Goal: Communication & Community: Answer question/provide support

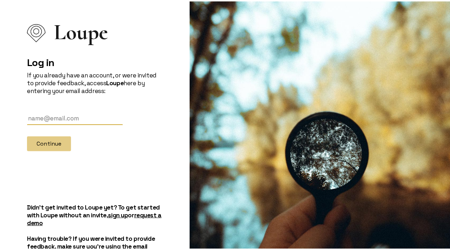
click at [46, 112] on input "text" at bounding box center [75, 117] width 96 height 13
type input "[EMAIL_ADDRESS][PERSON_NAME][DOMAIN_NAME]"
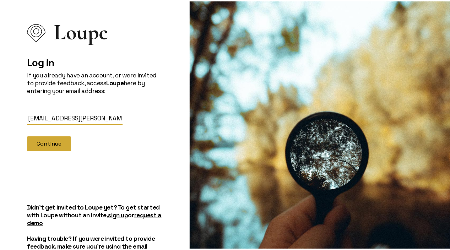
click at [55, 144] on button "Continue" at bounding box center [49, 142] width 44 height 15
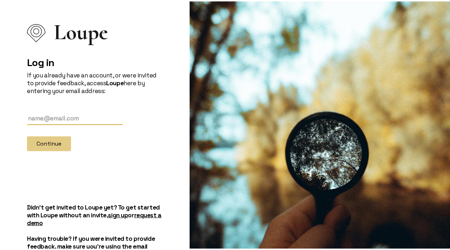
click at [63, 114] on input "text" at bounding box center [75, 117] width 96 height 13
type input "[EMAIL_ADDRESS][PERSON_NAME][DOMAIN_NAME]"
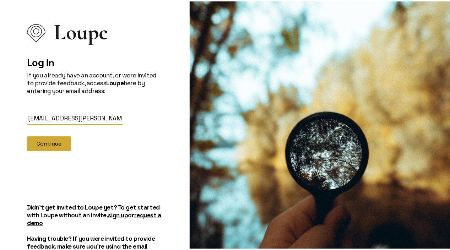
click at [58, 144] on button "Continue" at bounding box center [49, 142] width 44 height 15
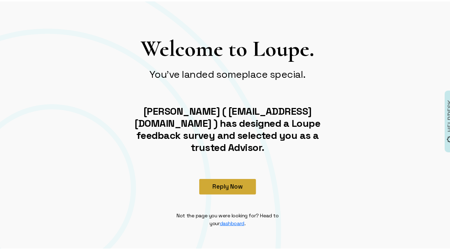
click at [230, 178] on button "Reply Now" at bounding box center [227, 186] width 57 height 16
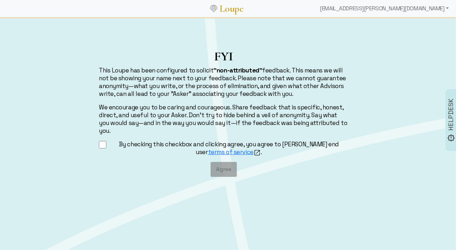
click at [103, 141] on input "By checking this checkbox and clicking agree, you agree to [PERSON_NAME] end us…" at bounding box center [102, 144] width 7 height 9
checkbox input "true"
click at [230, 162] on button "Agree" at bounding box center [223, 169] width 26 height 15
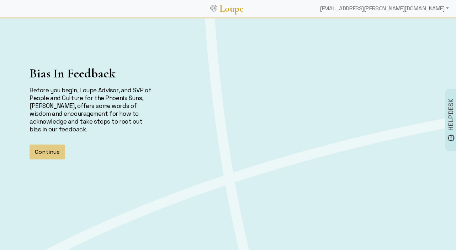
click at [305, 218] on div "Bias In Feedback Before you begin, Loupe Advisor, and SVP of People and Culture…" at bounding box center [228, 125] width 456 height 214
click at [42, 150] on button "Continue" at bounding box center [48, 152] width 36 height 15
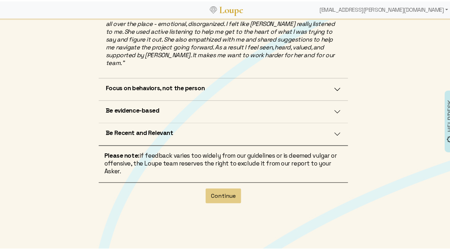
scroll to position [246, 0]
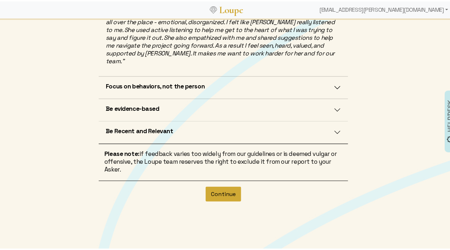
click at [226, 186] on button "Continue" at bounding box center [224, 193] width 36 height 15
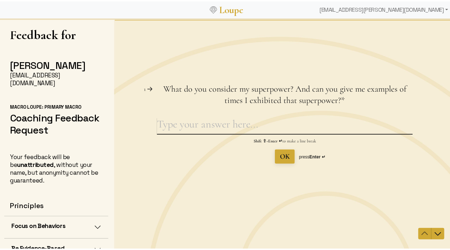
click at [186, 128] on textarea "What do you consider my superpower? And can you give me examples of times I exh…" at bounding box center [285, 126] width 256 height 16
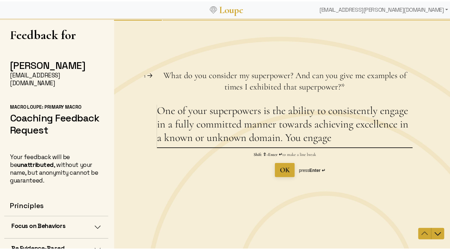
click at [330, 141] on textarea "One of your superpowers is the ability to consistently engage in a fully commit…" at bounding box center [285, 125] width 256 height 43
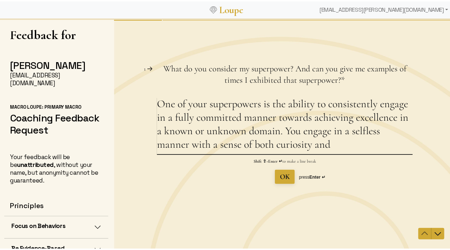
click at [273, 146] on textarea "One of your superpowers is the ability to consistently engage in a fully commit…" at bounding box center [285, 125] width 256 height 57
click at [332, 132] on textarea "One of your superpowers is the ability to consistently engage in a fully commit…" at bounding box center [285, 125] width 256 height 57
drag, startPoint x: 221, startPoint y: 147, endPoint x: 335, endPoint y: 155, distance: 114.1
click at [335, 155] on div "One of your superpowers is the ability to consistently engage in a fully commit…" at bounding box center [285, 140] width 256 height 87
click at [340, 146] on textarea "One of your superpowers is the ability to consistently engage in a fully commit…" at bounding box center [285, 125] width 256 height 57
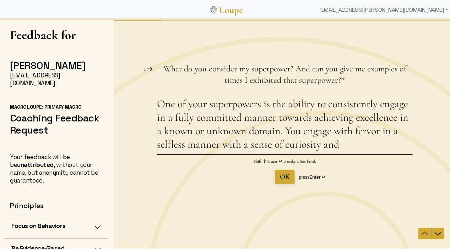
drag, startPoint x: 379, startPoint y: 132, endPoint x: 333, endPoint y: 133, distance: 45.2
click at [333, 133] on textarea "One of your superpowers is the ability to consistently engage in a fully commit…" at bounding box center [285, 125] width 256 height 57
click at [310, 145] on textarea "One of your superpowers is the ability to consistently engage in a fully commit…" at bounding box center [285, 125] width 256 height 57
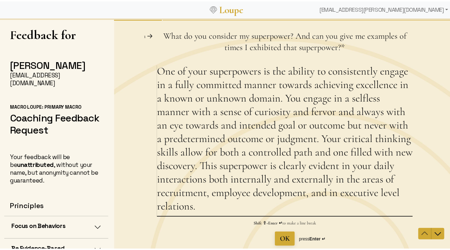
type textarea "One of your superpowers is the ability to consistently engage in a fully commit…"
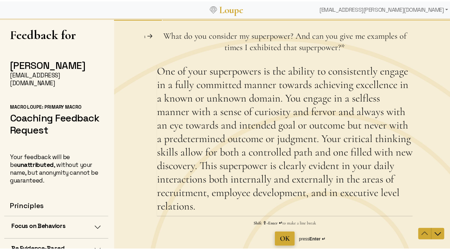
click at [280, 239] on span "OK" at bounding box center [285, 239] width 10 height 9
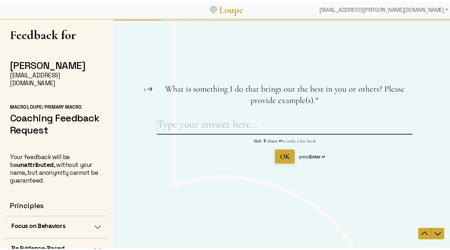
click at [178, 130] on textarea "What is something I do that brings out the best in you or others? Please provid…" at bounding box center [285, 126] width 256 height 16
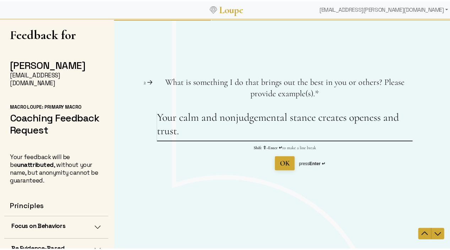
click at [315, 120] on textarea "Your calm and nonjudgemental stance creates openess and trust." at bounding box center [285, 126] width 256 height 30
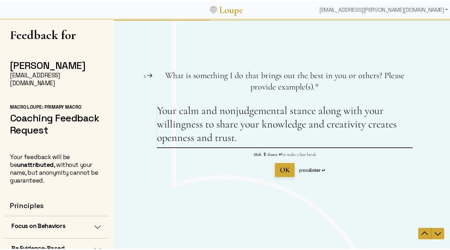
click at [363, 124] on textarea "Your calm and nonjudgemental stance along with your willingness to share your k…" at bounding box center [285, 125] width 256 height 43
click at [268, 140] on textarea "Your calm and nonjudgemental stance along with your willingness to share your k…" at bounding box center [285, 125] width 256 height 43
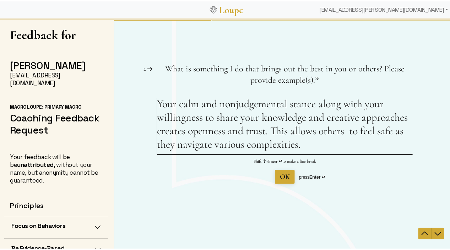
click at [347, 137] on textarea "Your calm and nonjudgemental stance along with your willingness to share your k…" at bounding box center [285, 125] width 256 height 57
click at [303, 144] on textarea "Your calm and nonjudgemental stance along with your willingness to share your k…" at bounding box center [285, 125] width 256 height 57
click at [187, 132] on textarea "Your calm and nonjudgemental stance along with your willingness to share your k…" at bounding box center [285, 125] width 256 height 57
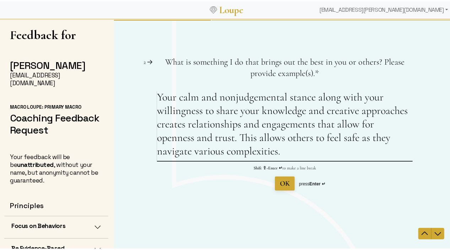
click at [212, 138] on textarea "Your calm and nonjudgemental stance along with your willingness to share your k…" at bounding box center [285, 126] width 256 height 70
click at [274, 138] on textarea "Your calm and nonjudgemental stance along with your willingness to share your k…" at bounding box center [285, 126] width 256 height 70
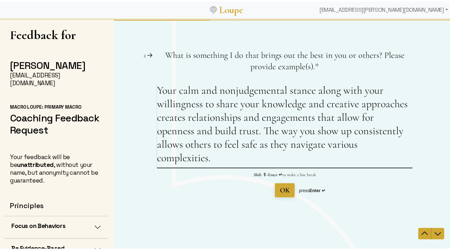
click at [214, 161] on textarea "Your calm and nonjudgemental stance along with your willingness to share your k…" at bounding box center [285, 126] width 256 height 84
click at [236, 134] on textarea "Your calm and nonjudgemental stance along with your willingness to share your k…" at bounding box center [285, 126] width 256 height 84
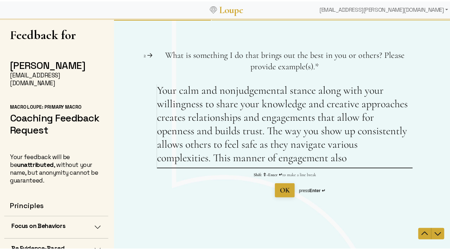
drag, startPoint x: 347, startPoint y: 161, endPoint x: 215, endPoint y: 158, distance: 131.6
click at [215, 158] on textarea "Your calm and nonjudgemental stance along with your willingness to share your k…" at bounding box center [285, 126] width 256 height 84
type textarea "Your calm and nonjudgemental stance along with your willingness to share your k…"
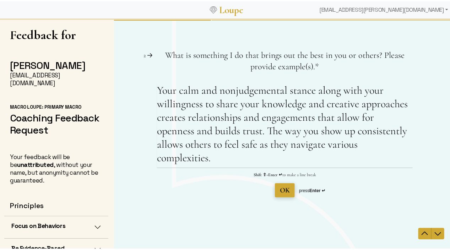
click at [280, 188] on span "OK" at bounding box center [285, 190] width 10 height 9
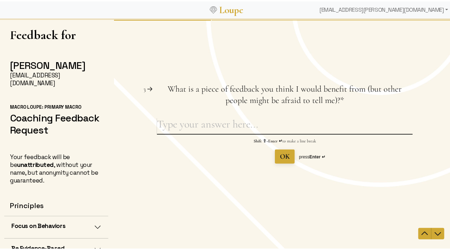
click at [173, 128] on textarea "What is a piece of feedback you think I would benefit from (but other people mi…" at bounding box center [285, 126] width 256 height 16
type textarea "G"
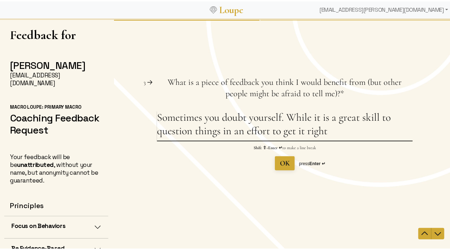
drag, startPoint x: 287, startPoint y: 119, endPoint x: 329, endPoint y: 132, distance: 44.5
click at [329, 132] on textarea "Sometimes you doubt yourself. While it is a great skill to question things in a…" at bounding box center [285, 126] width 256 height 30
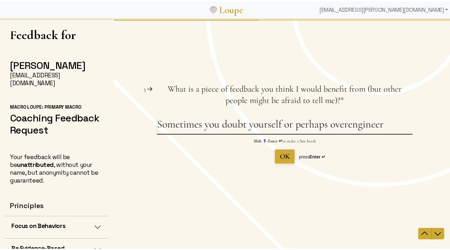
click at [347, 127] on textarea "Sometimes you doubt yourself or perhaps overengineer" at bounding box center [285, 126] width 256 height 16
click at [390, 127] on textarea "Sometimes you doubt yourself or perhaps over engineer" at bounding box center [285, 126] width 256 height 16
click at [284, 125] on textarea "Sometimes you doubt yourself or perhaps over engineer" at bounding box center [285, 126] width 256 height 16
drag, startPoint x: 284, startPoint y: 125, endPoint x: 383, endPoint y: 120, distance: 99.0
click at [383, 120] on textarea "Sometimes you doubt yourself or perhaps over engineer" at bounding box center [285, 126] width 256 height 16
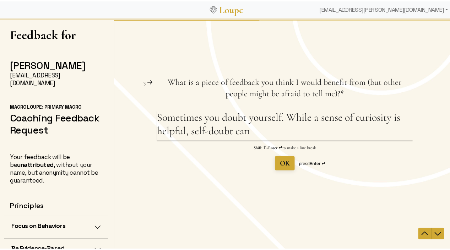
click at [249, 134] on textarea "Sometimes you doubt yourself. While a sense of curiosity is helpful, self-doubt…" at bounding box center [285, 126] width 256 height 30
type textarea "Sometimes you doubt yourself. While a sense of curiosity is helpful, self-doubt…"
